Goal: Task Accomplishment & Management: Use online tool/utility

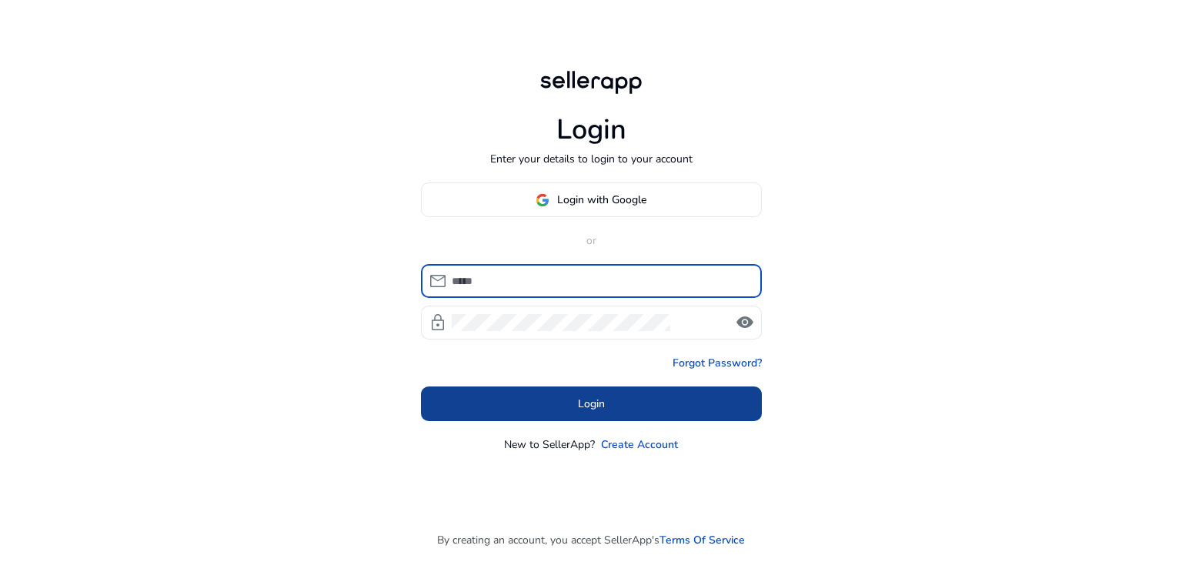
type input "**********"
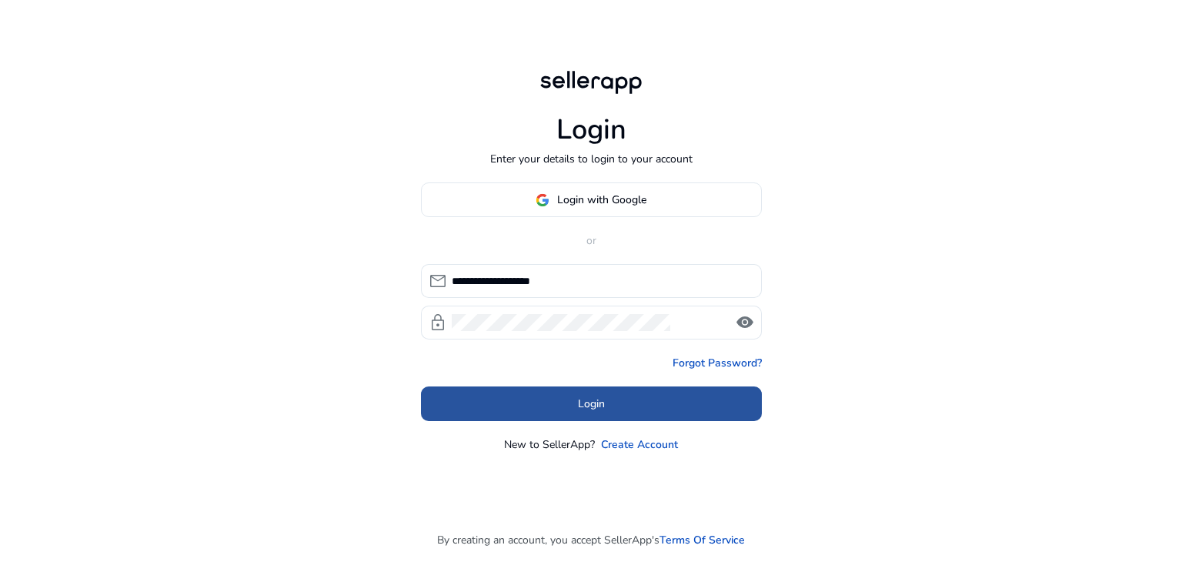
click at [522, 405] on span at bounding box center [591, 403] width 341 height 37
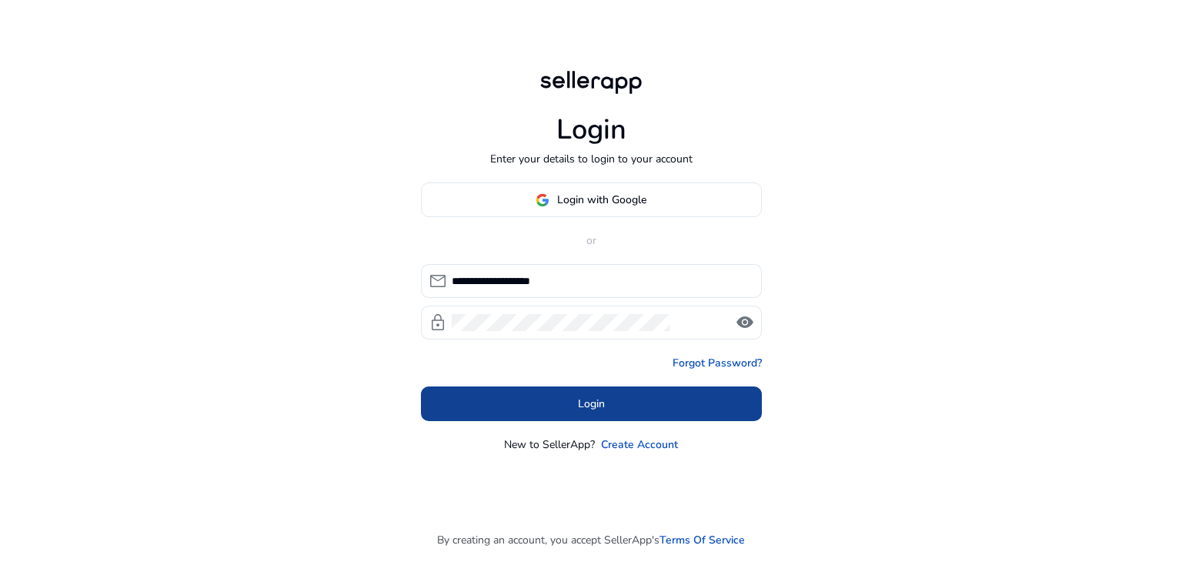
click at [575, 411] on span at bounding box center [591, 403] width 341 height 37
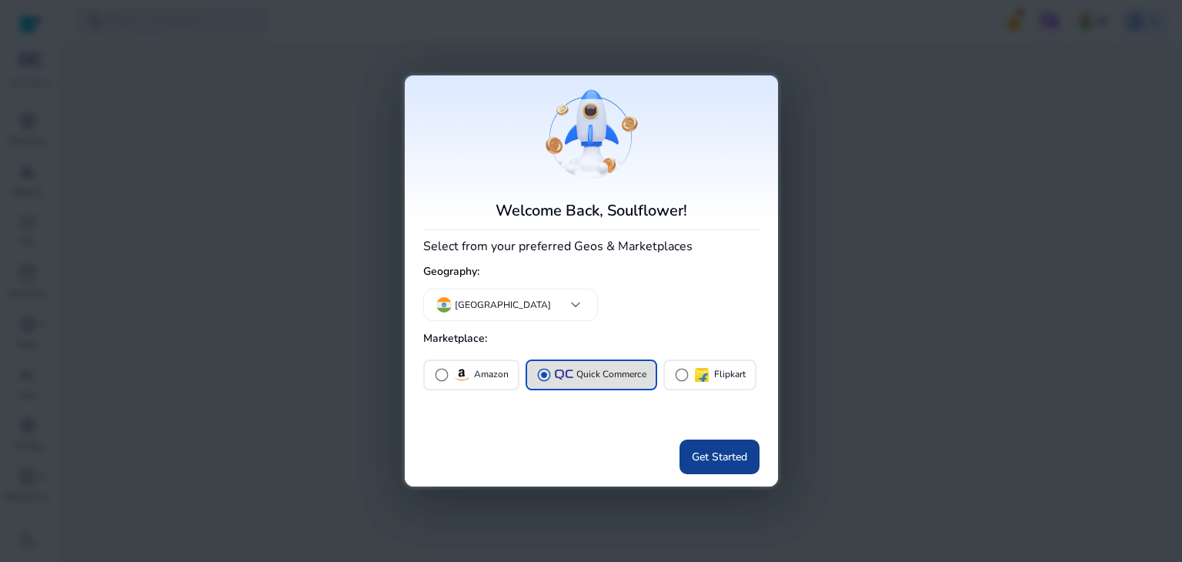
click at [725, 465] on span "Get Started" at bounding box center [719, 457] width 55 height 16
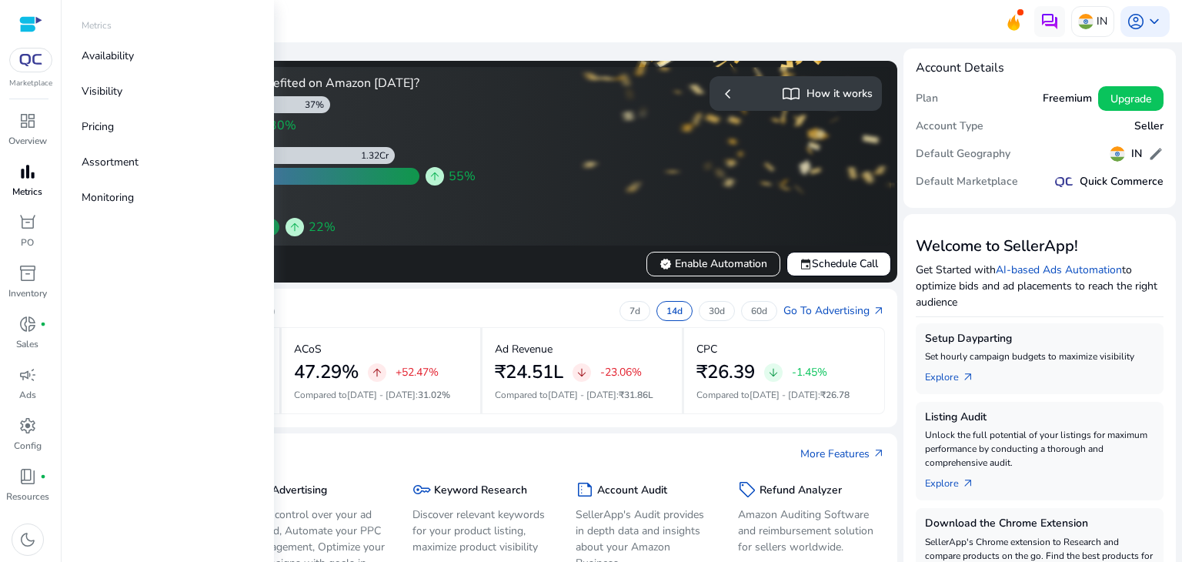
click at [18, 163] on span "bar_chart" at bounding box center [27, 171] width 18 height 18
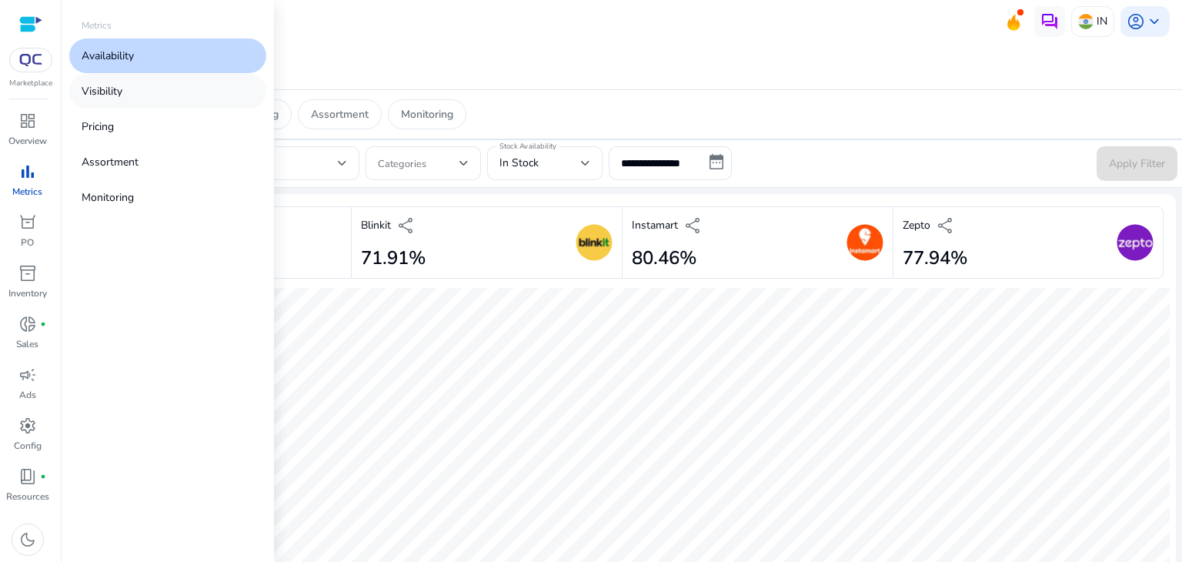
click at [120, 95] on p "Visibility" at bounding box center [102, 91] width 41 height 16
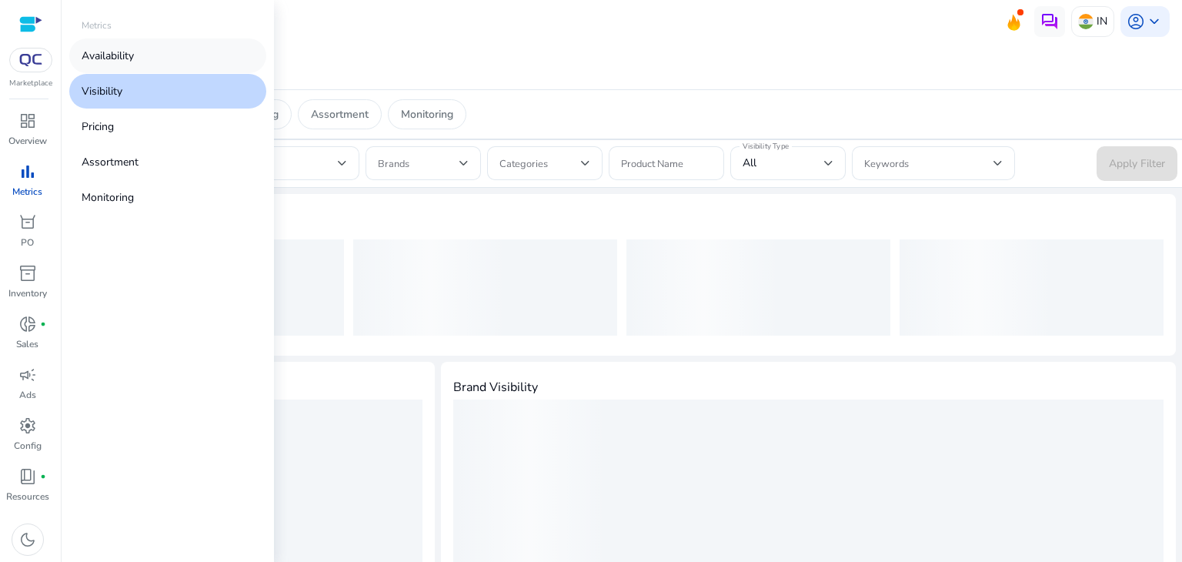
click at [135, 64] on link "Availability" at bounding box center [167, 55] width 197 height 35
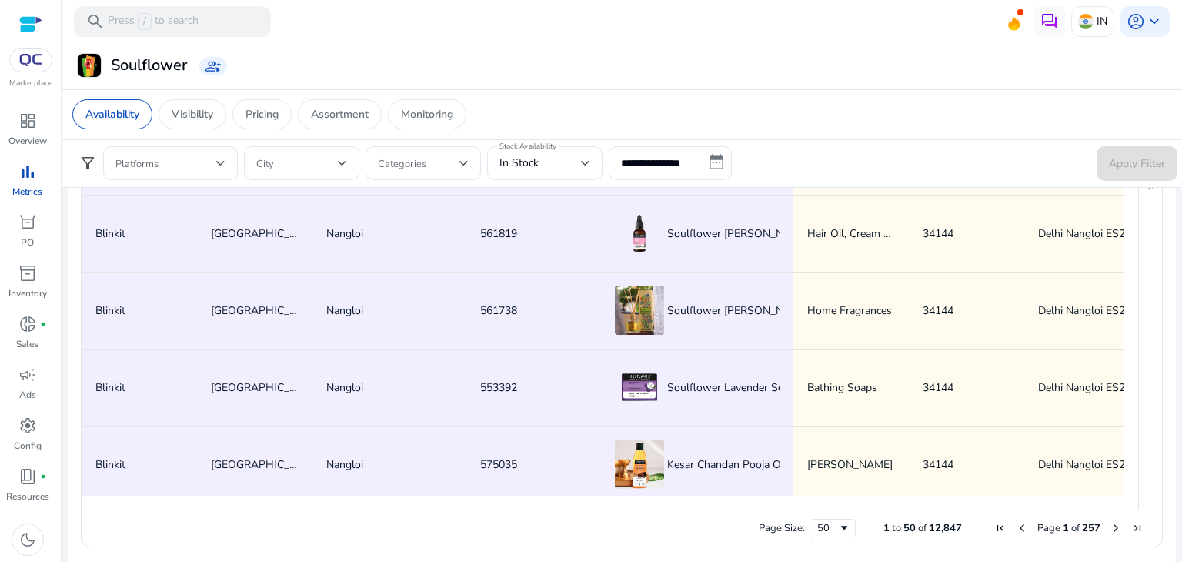
scroll to position [1073, 0]
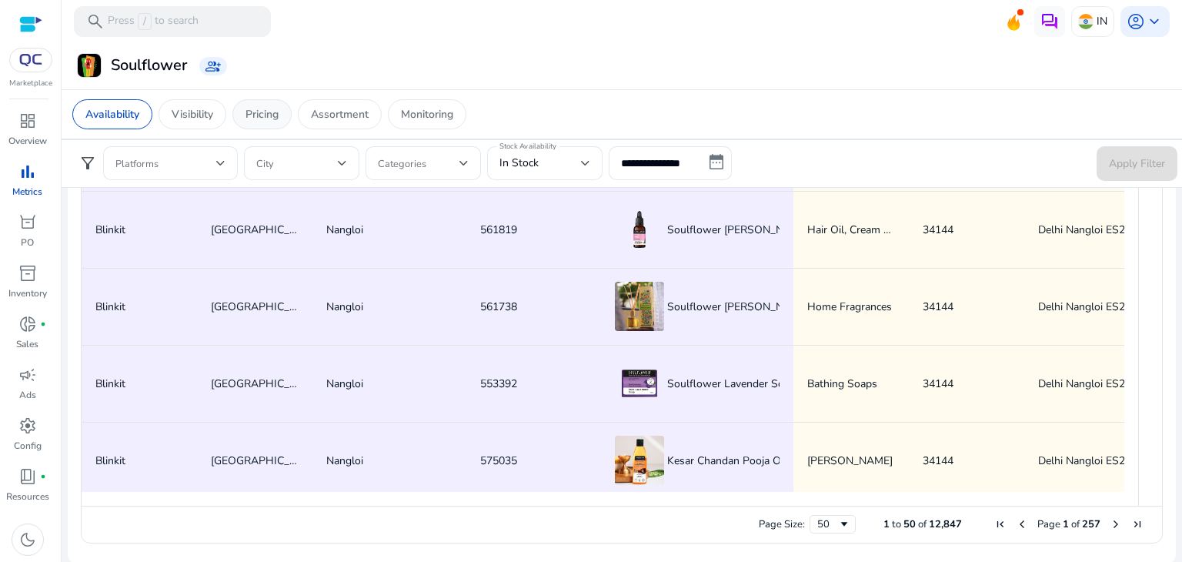
click at [271, 109] on p "Pricing" at bounding box center [261, 114] width 33 height 16
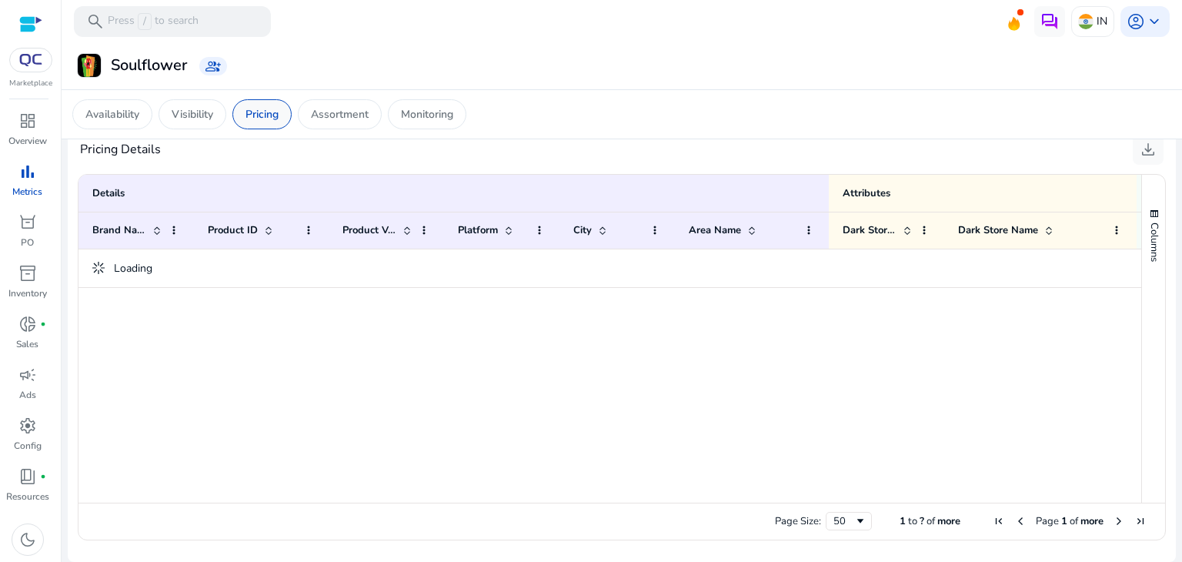
scroll to position [1056, 0]
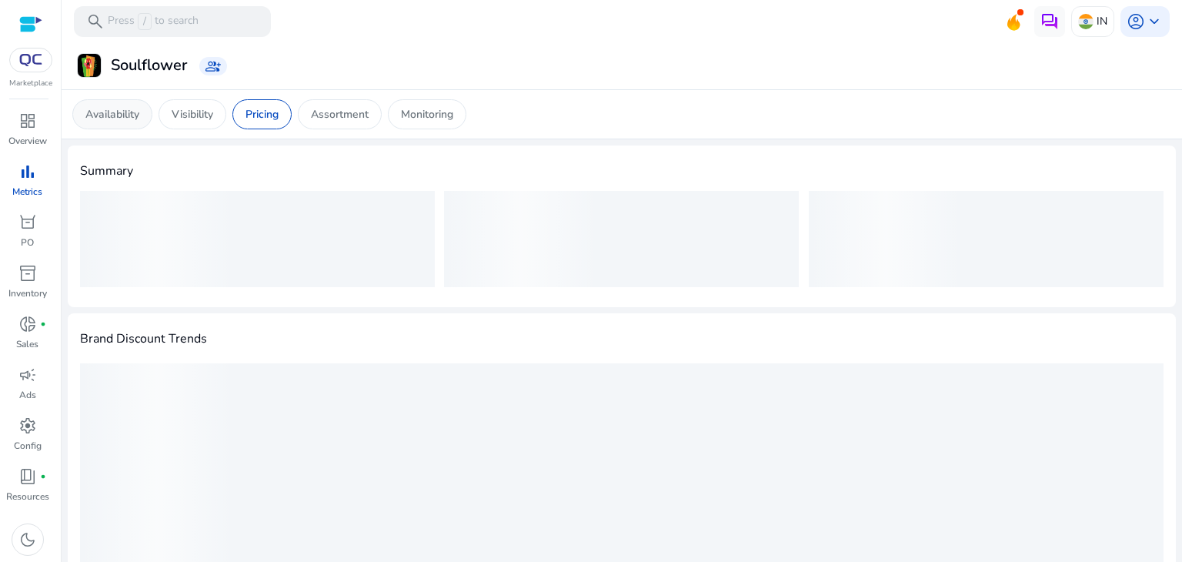
click at [120, 121] on p "Availability" at bounding box center [112, 114] width 54 height 16
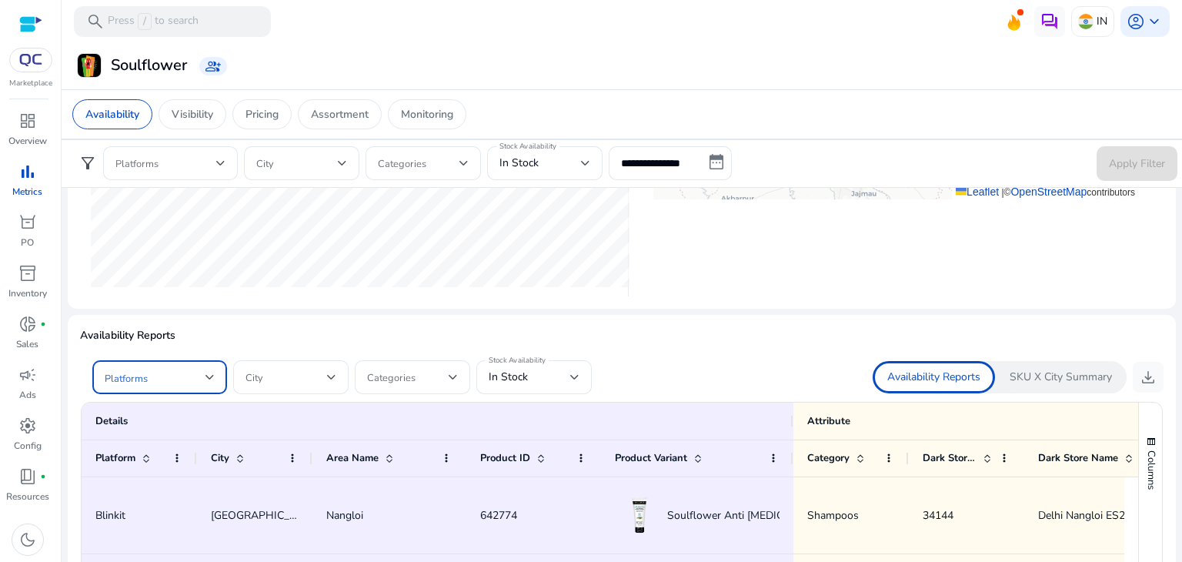
click at [211, 374] on div at bounding box center [209, 377] width 9 height 6
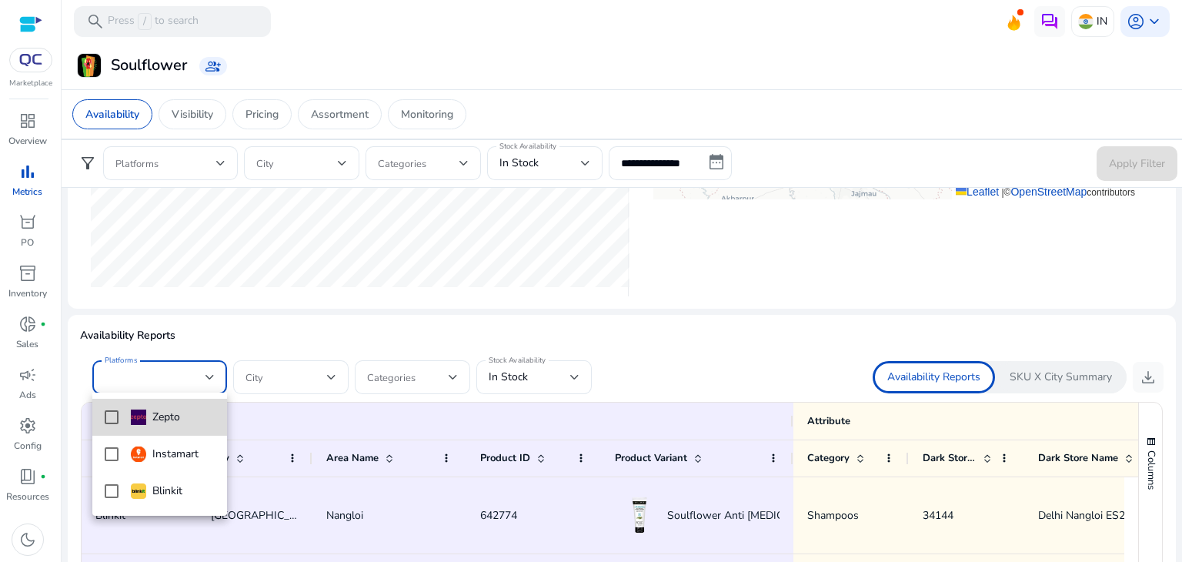
click at [110, 422] on mat-pseudo-checkbox at bounding box center [112, 417] width 14 height 14
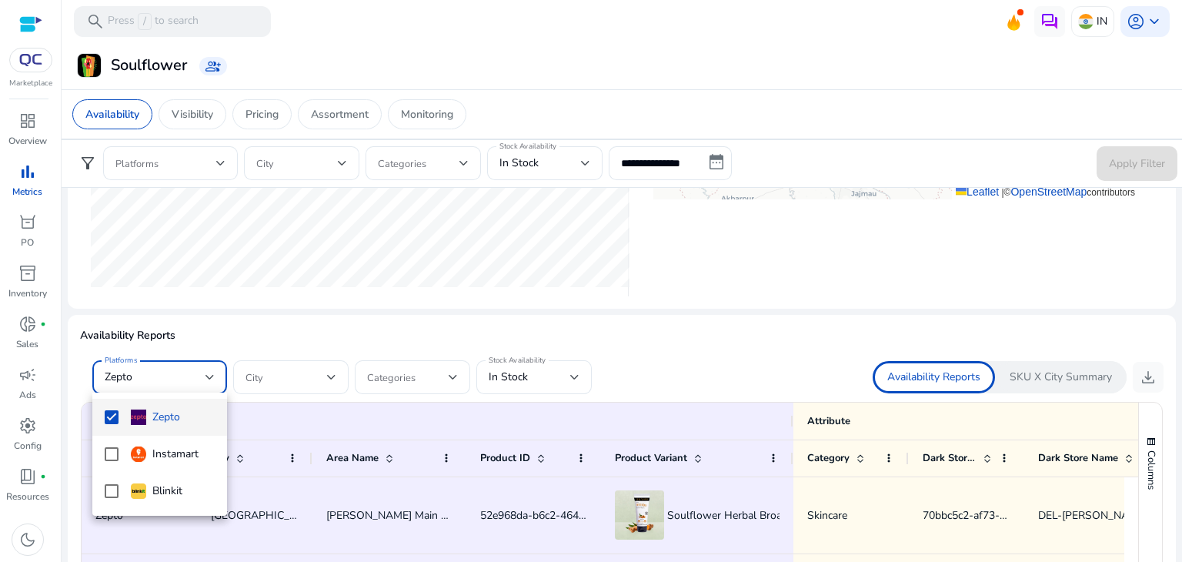
click at [583, 343] on div at bounding box center [591, 281] width 1182 height 562
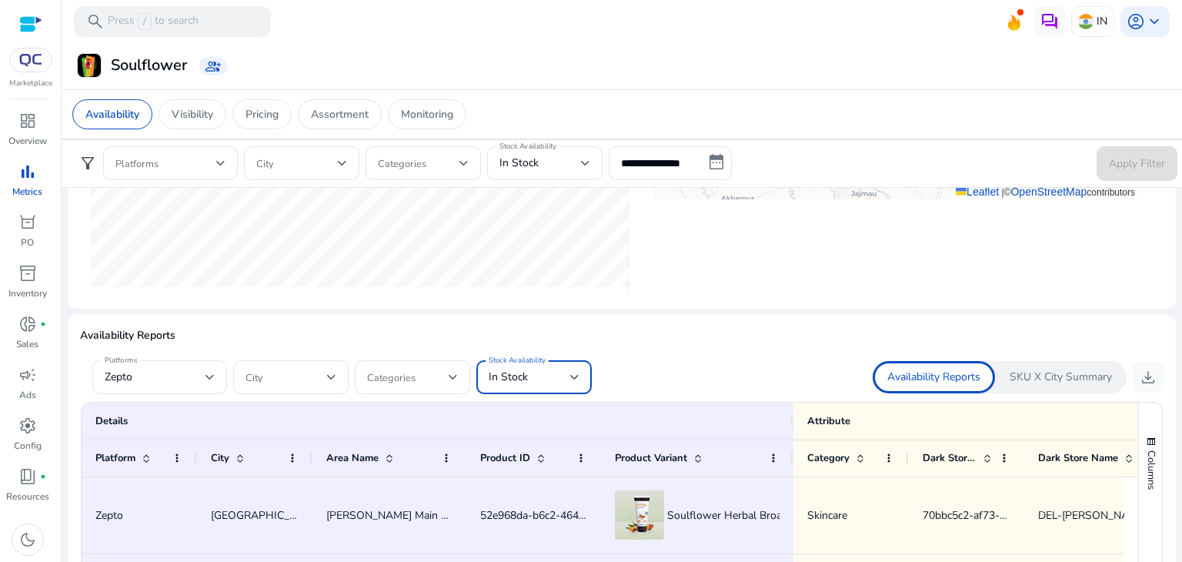
click at [572, 368] on div at bounding box center [574, 377] width 9 height 18
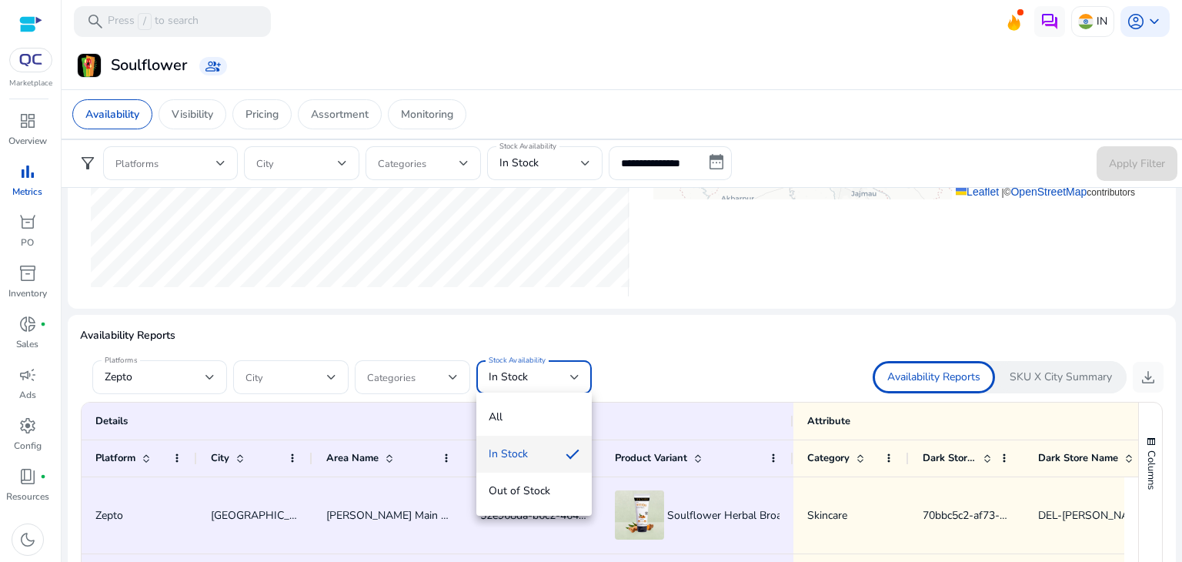
click at [799, 324] on div at bounding box center [591, 281] width 1182 height 562
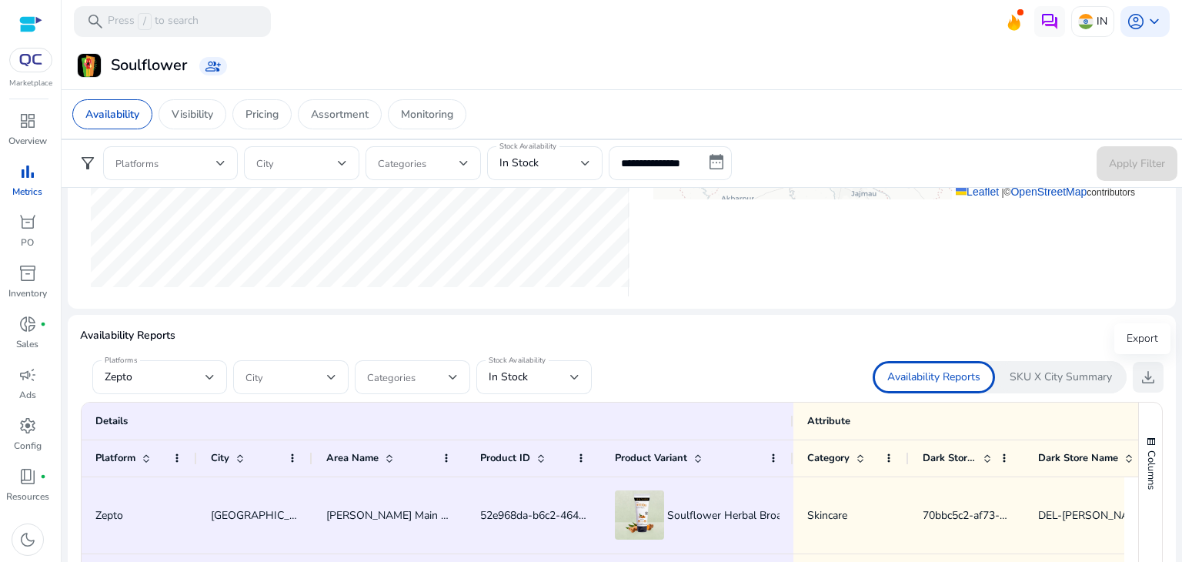
click at [1142, 373] on span "download" at bounding box center [1148, 377] width 18 height 18
